Goal: Find specific page/section: Find specific page/section

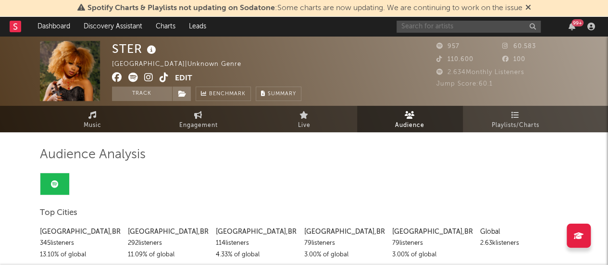
click at [433, 21] on input "text" at bounding box center [468, 27] width 144 height 12
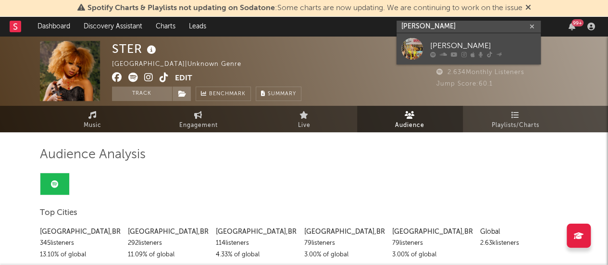
type input "[PERSON_NAME]"
click at [473, 36] on link "[PERSON_NAME]" at bounding box center [468, 48] width 144 height 31
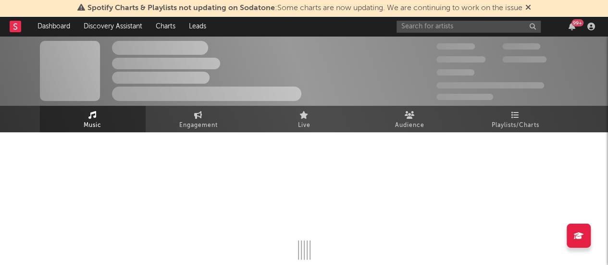
select select "6m"
